Goal: Transaction & Acquisition: Obtain resource

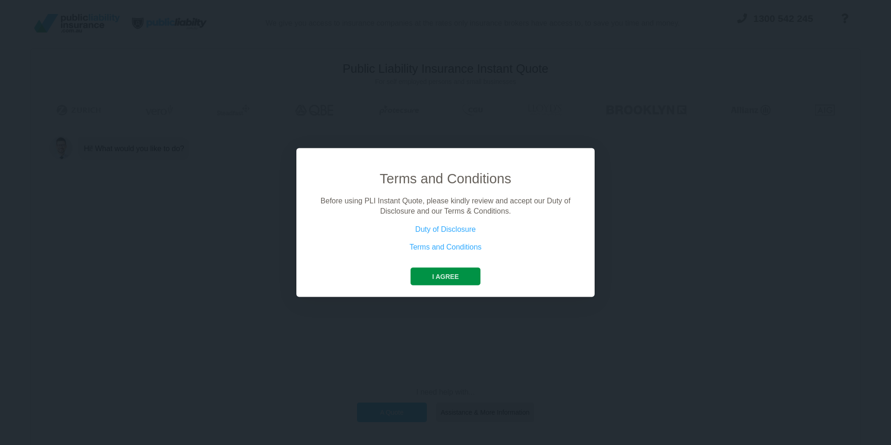
click at [446, 271] on button "I agree" at bounding box center [445, 276] width 69 height 18
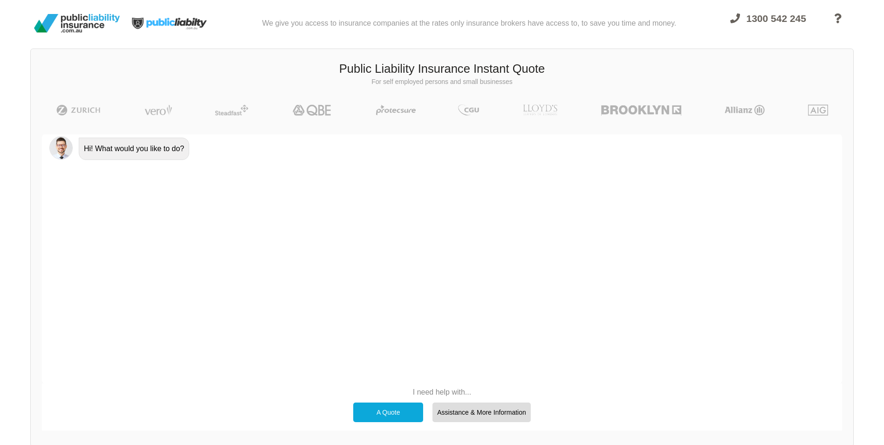
click at [389, 414] on div "A Quote" at bounding box center [388, 412] width 70 height 20
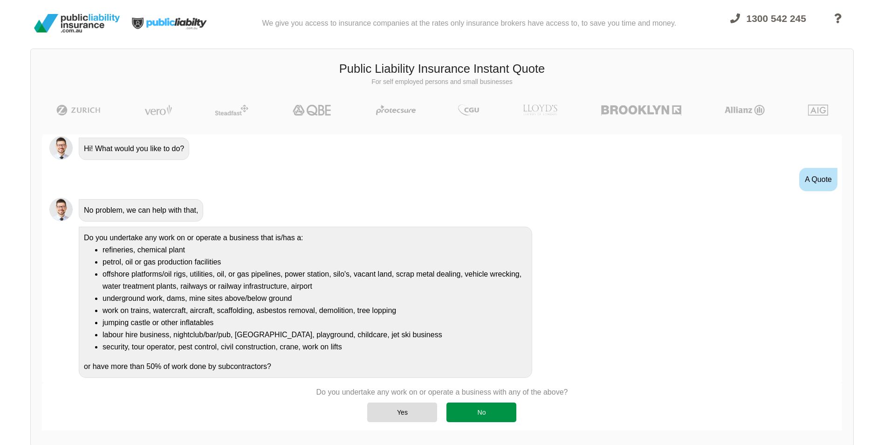
click at [466, 408] on div "No" at bounding box center [481, 412] width 70 height 20
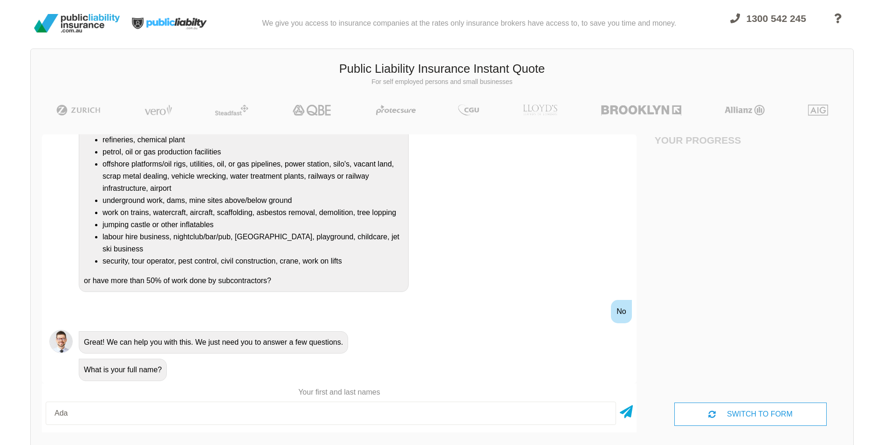
type input "[PERSON_NAME]"
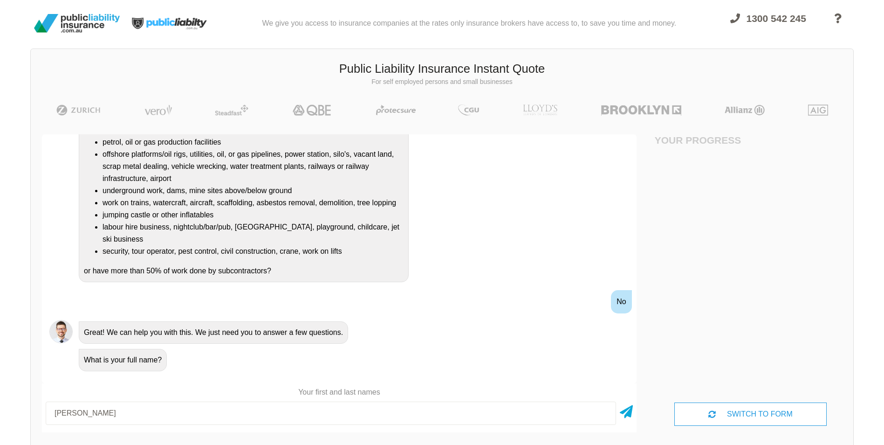
scroll to position [66, 0]
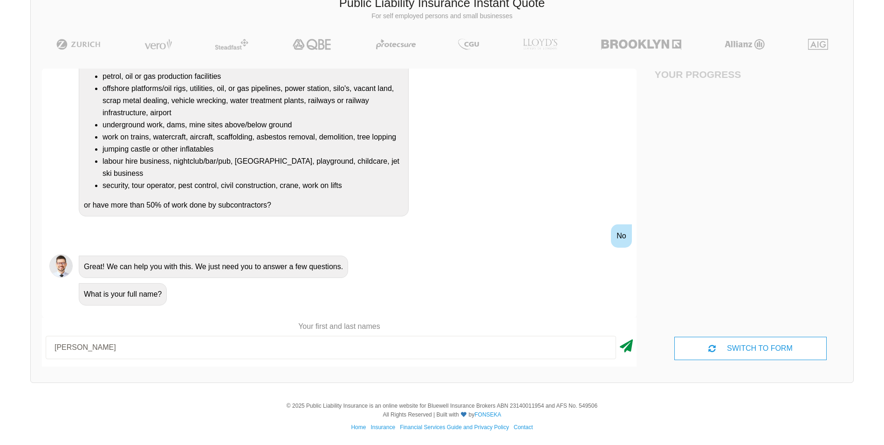
click at [627, 346] on icon at bounding box center [626, 344] width 13 height 17
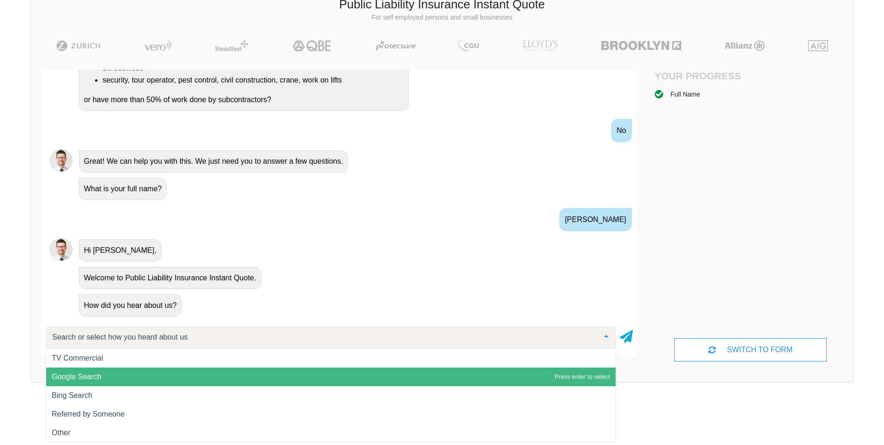
scroll to position [0, 0]
click at [103, 373] on span "Google Search" at bounding box center [331, 376] width 570 height 19
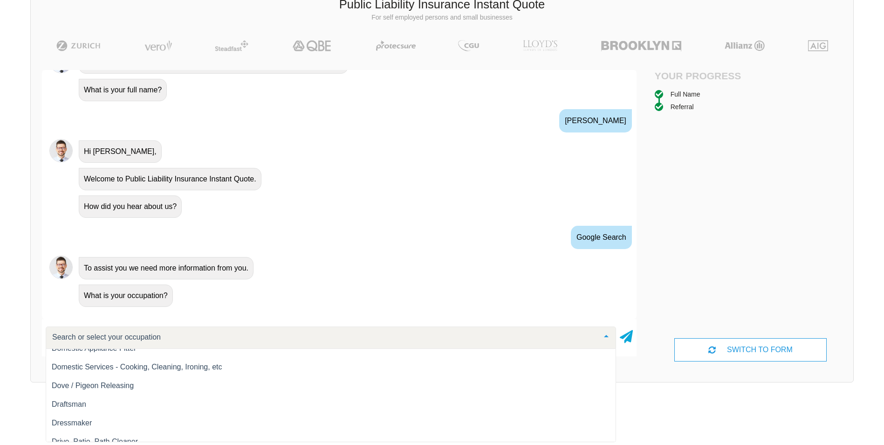
scroll to position [4195, 0]
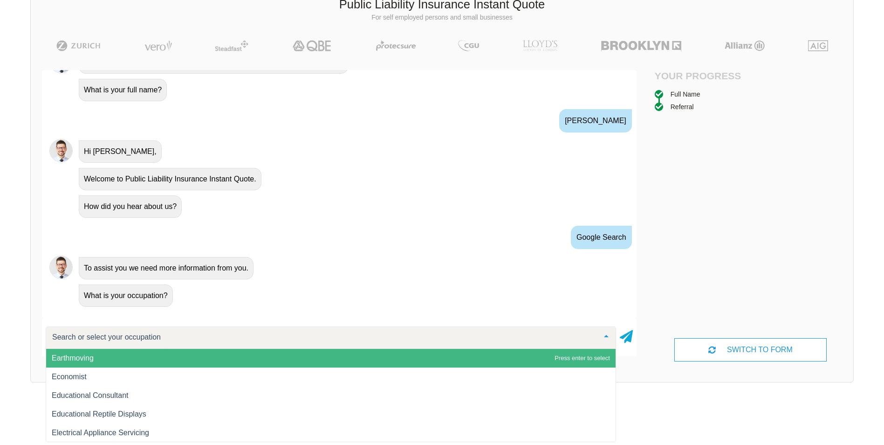
click at [183, 343] on div at bounding box center [331, 337] width 570 height 22
type input "pl"
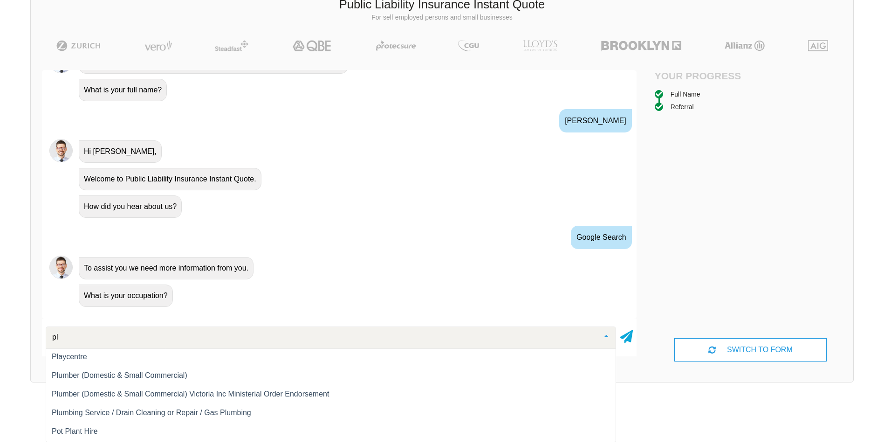
scroll to position [504, 0]
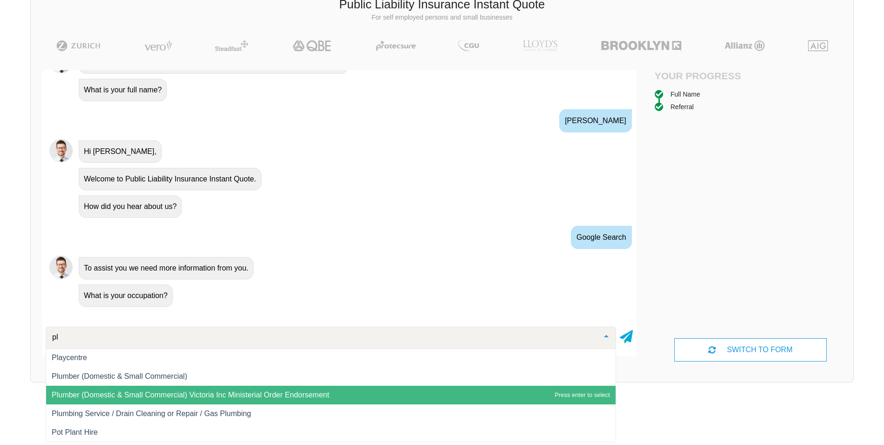
click at [181, 394] on span "Plumber (Domestic & Small Commercial) Victoria Inc Ministerial Order Endorsement" at bounding box center [190, 395] width 277 height 8
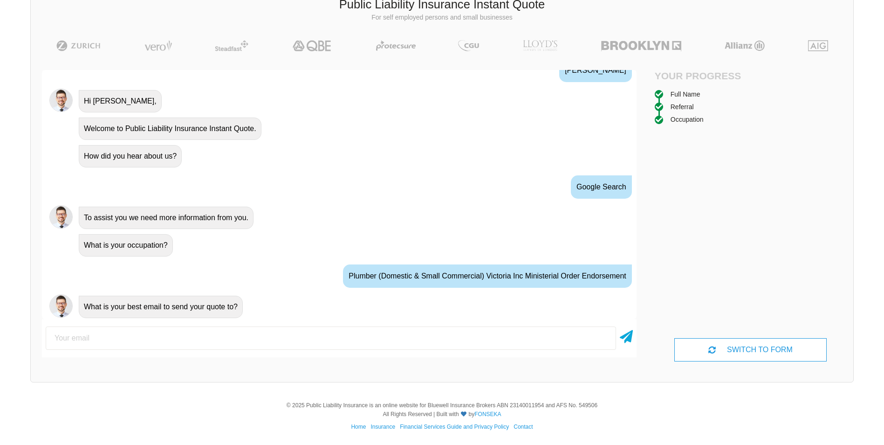
scroll to position [377, 0]
click at [180, 341] on input "email" at bounding box center [331, 337] width 570 height 23
type input "[EMAIL_ADDRESS][DOMAIN_NAME]"
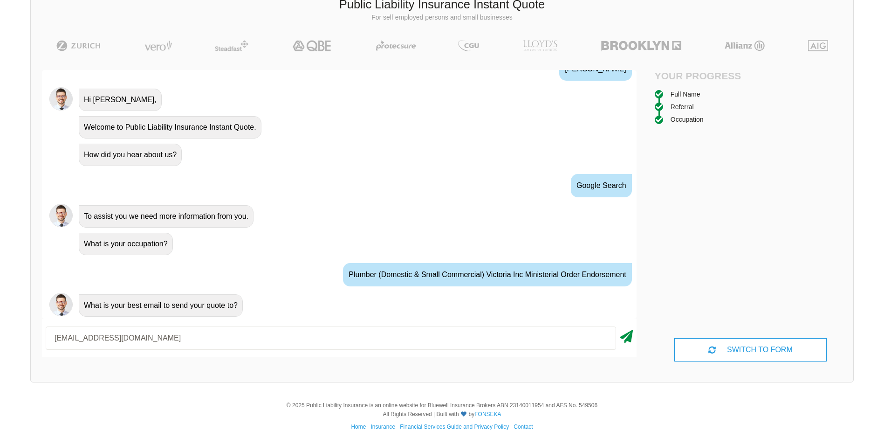
click at [629, 335] on icon at bounding box center [626, 334] width 13 height 17
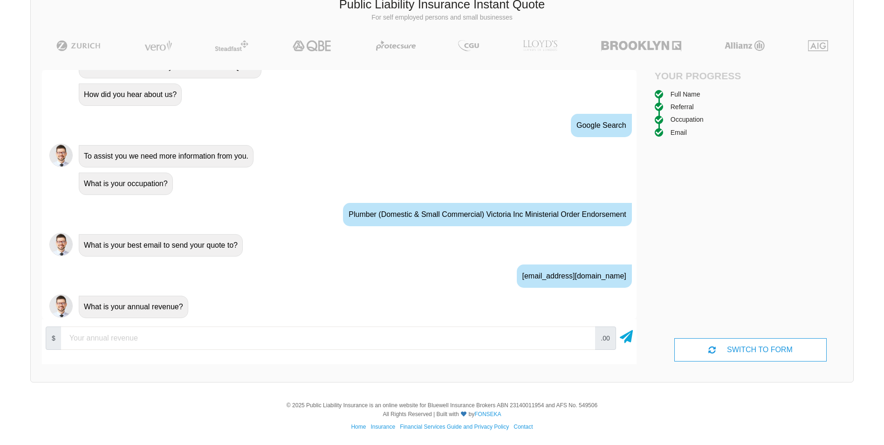
scroll to position [439, 0]
type input "1"
type input "80000"
click at [628, 336] on icon at bounding box center [626, 334] width 13 height 17
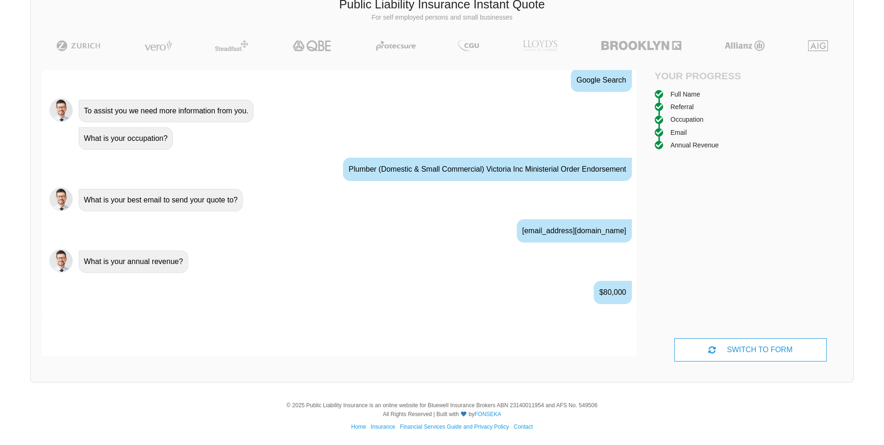
scroll to position [500, 0]
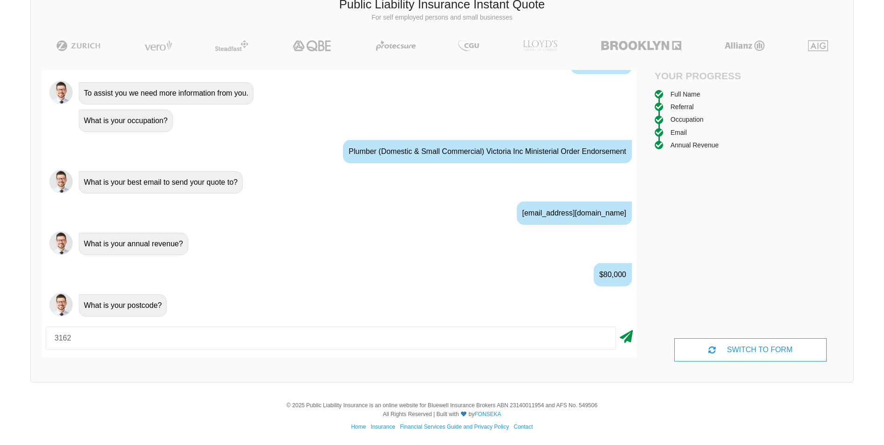
type input "3162"
click at [626, 337] on icon at bounding box center [626, 334] width 13 height 17
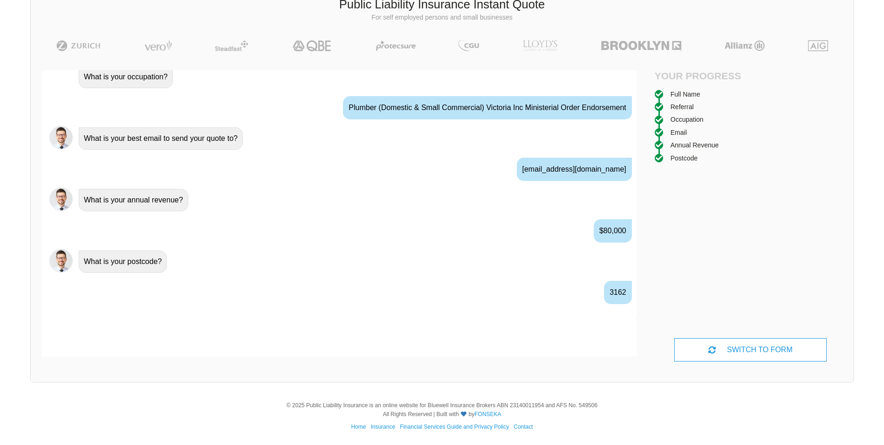
scroll to position [562, 0]
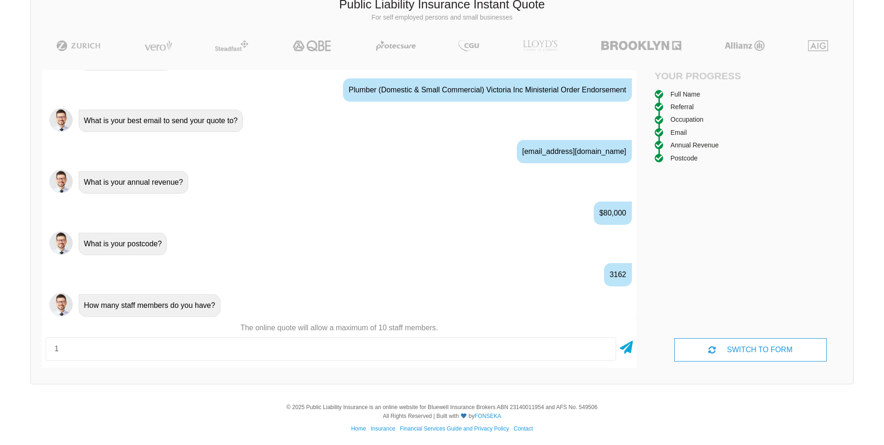
click at [137, 344] on input "1" at bounding box center [331, 348] width 570 height 23
click at [604, 354] on input "1" at bounding box center [331, 348] width 570 height 23
type input "1"
click at [631, 345] on icon at bounding box center [626, 345] width 13 height 17
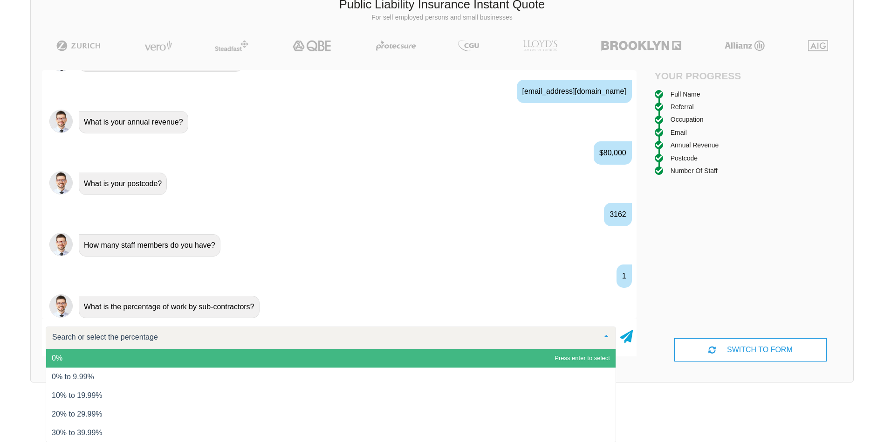
scroll to position [623, 0]
click at [80, 356] on span "0%" at bounding box center [331, 358] width 570 height 19
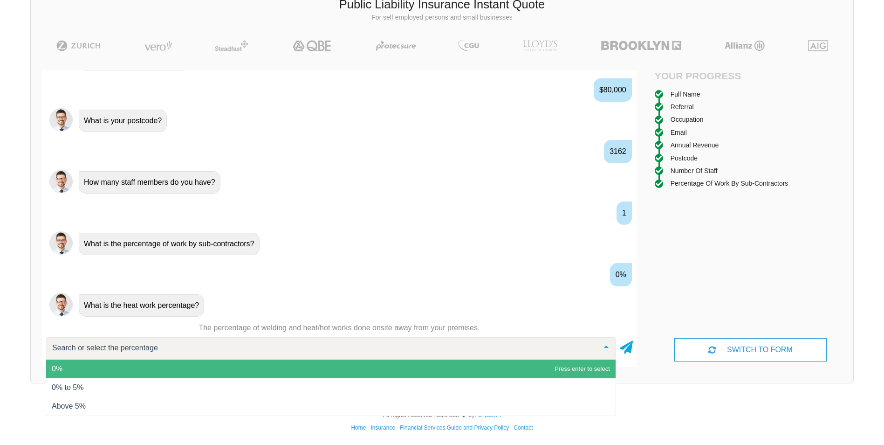
scroll to position [65, 0]
click at [154, 371] on span "0%" at bounding box center [331, 368] width 570 height 19
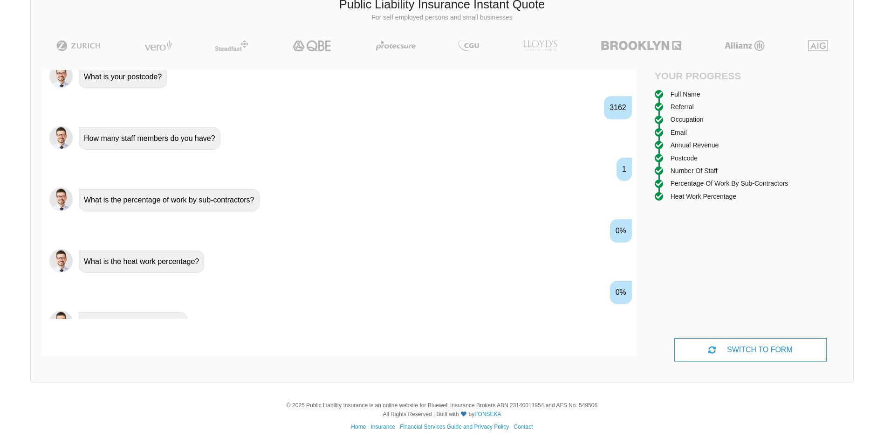
scroll to position [746, 0]
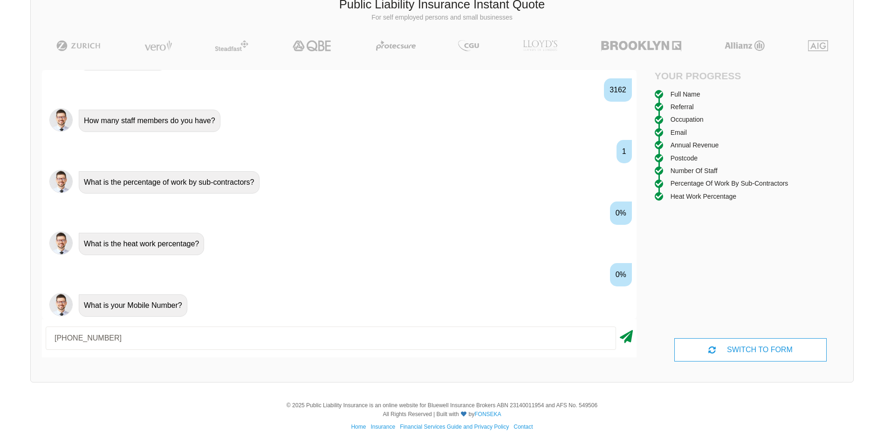
type input "[PHONE_NUMBER]"
click at [630, 339] on icon at bounding box center [626, 334] width 13 height 17
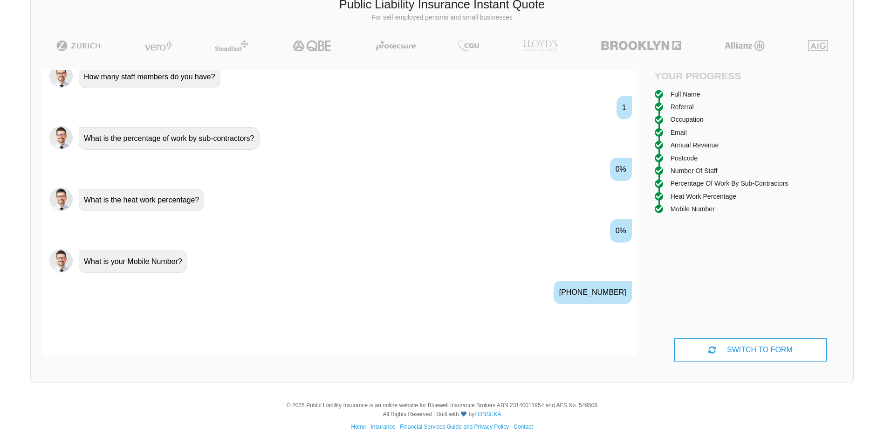
scroll to position [808, 0]
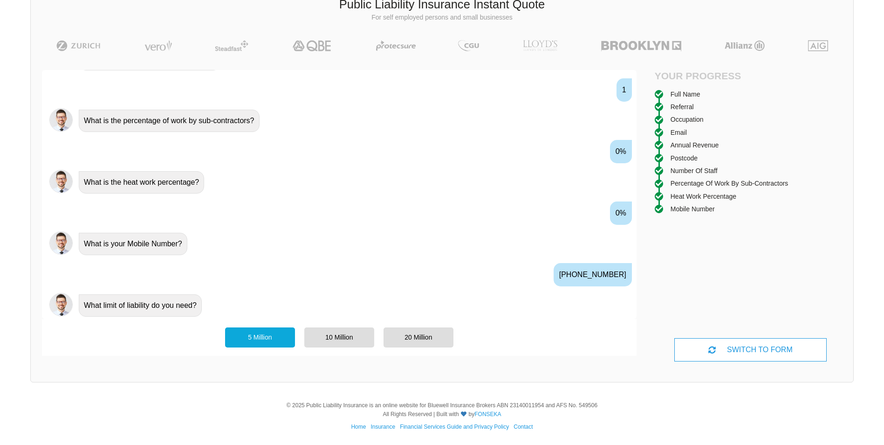
click at [263, 337] on div "5 Million" at bounding box center [260, 337] width 70 height 20
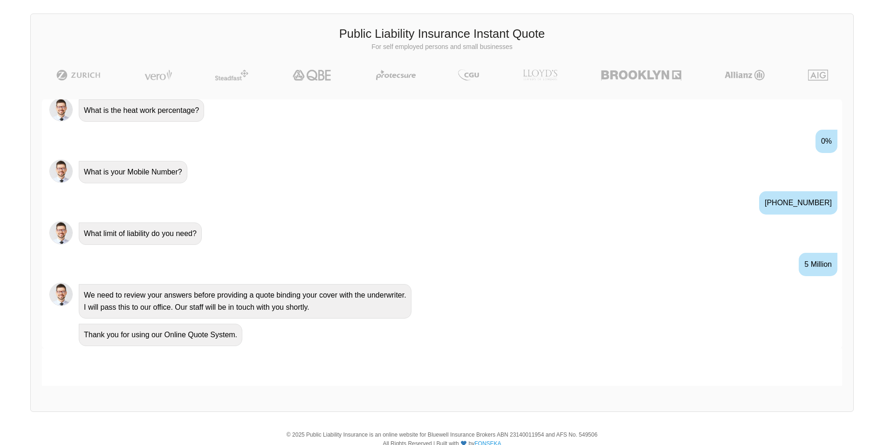
scroll to position [0, 0]
